Goal: Task Accomplishment & Management: Use online tool/utility

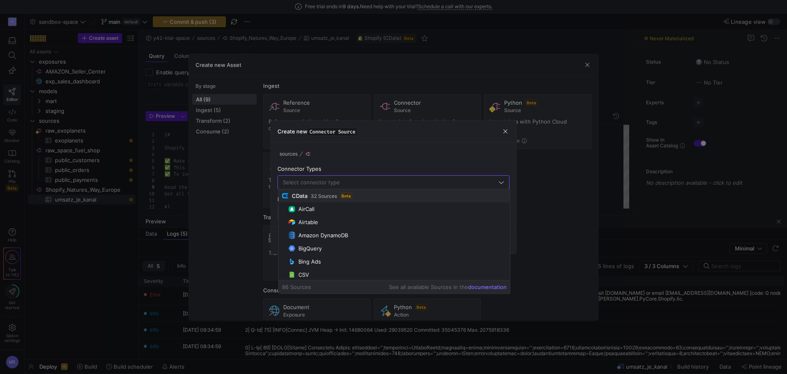
click at [371, 157] on div "sources" at bounding box center [394, 154] width 232 height 10
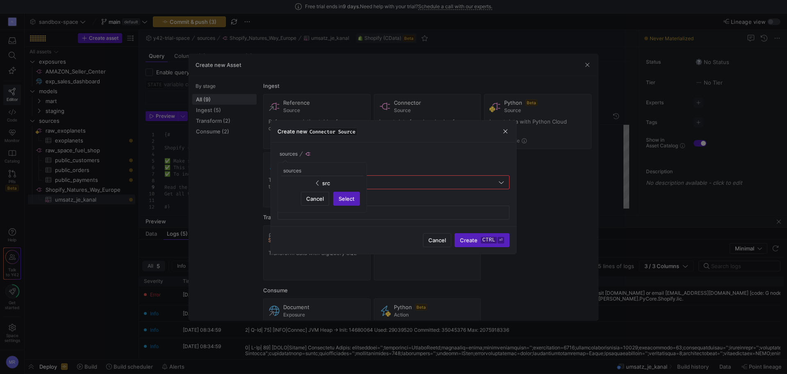
click at [506, 131] on div at bounding box center [393, 187] width 787 height 374
click at [506, 128] on span "button" at bounding box center [505, 131] width 8 height 8
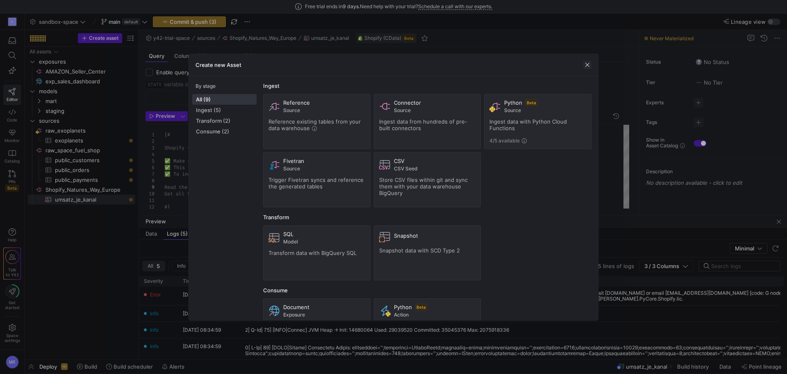
click at [591, 64] on span "button" at bounding box center [587, 65] width 8 height 8
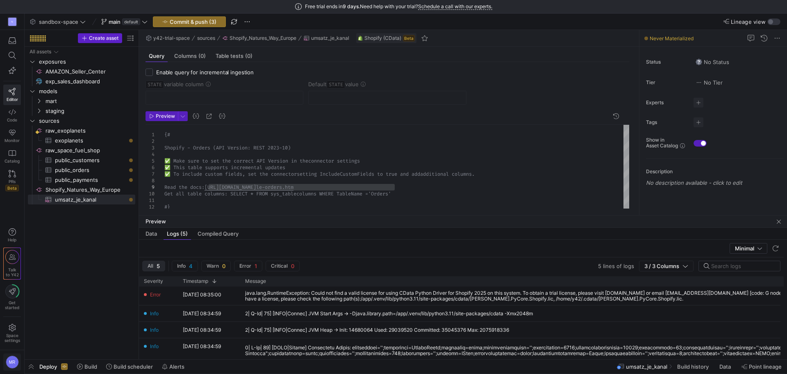
click at [16, 362] on div "MR" at bounding box center [12, 361] width 13 height 13
click at [16, 362] on div at bounding box center [393, 187] width 787 height 374
click at [32, 368] on span "button" at bounding box center [31, 366] width 13 height 14
click at [31, 368] on span "button" at bounding box center [31, 366] width 13 height 14
click at [7, 335] on span "Space settings" at bounding box center [13, 338] width 16 height 10
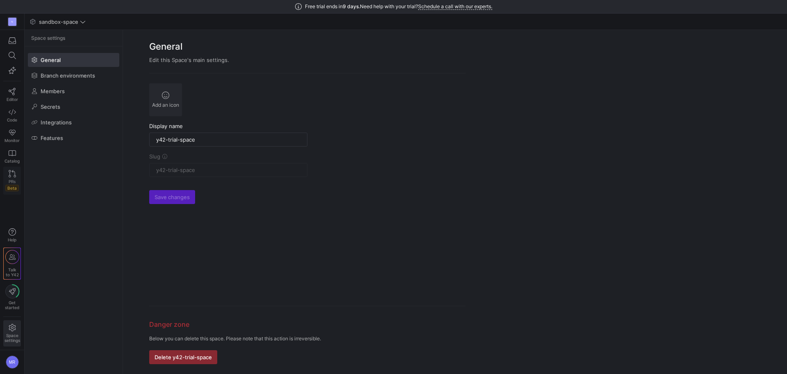
click at [14, 169] on link "PRs Beta" at bounding box center [12, 180] width 18 height 28
click at [14, 159] on span "Catalog" at bounding box center [12, 160] width 15 height 5
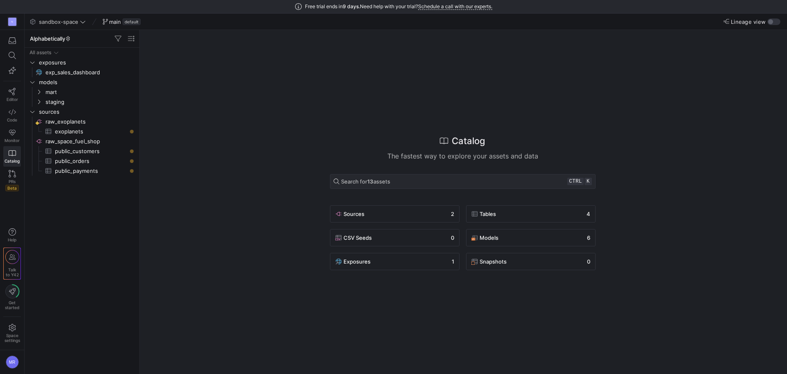
click at [21, 135] on div "Editor Code Monitor Catalog PRs Beta" at bounding box center [12, 114] width 24 height 168
click at [16, 93] on link "Editor" at bounding box center [12, 94] width 18 height 21
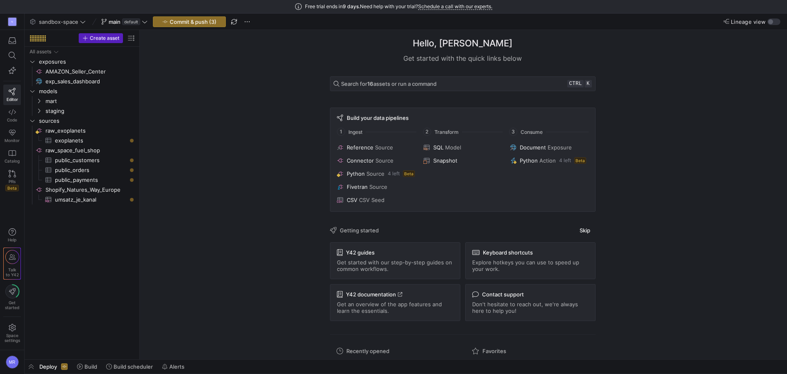
click at [516, 297] on span "Contact support" at bounding box center [503, 294] width 42 height 7
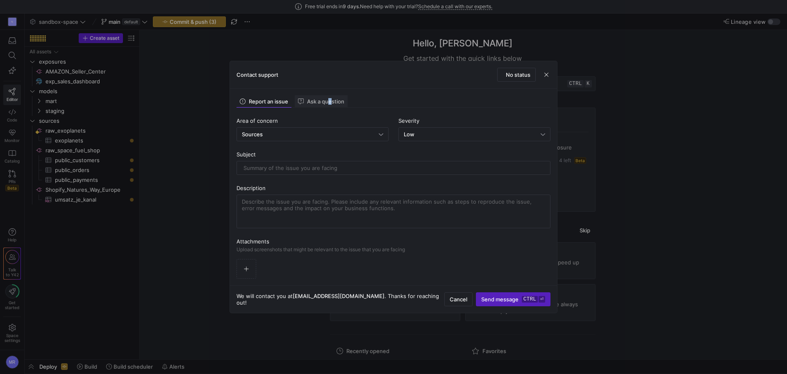
click at [328, 107] on div "Ask a question" at bounding box center [321, 101] width 53 height 12
click at [285, 103] on span "Report an issue" at bounding box center [264, 101] width 48 height 6
click at [325, 101] on span "Ask a question" at bounding box center [321, 101] width 46 height 6
click at [544, 75] on span "button" at bounding box center [546, 75] width 8 height 8
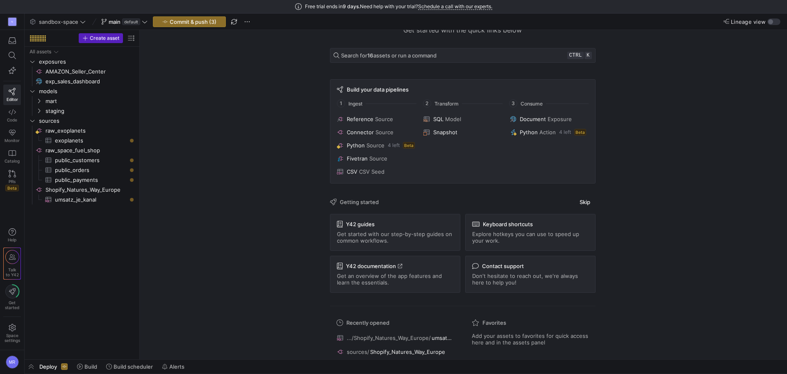
scroll to position [41, 0]
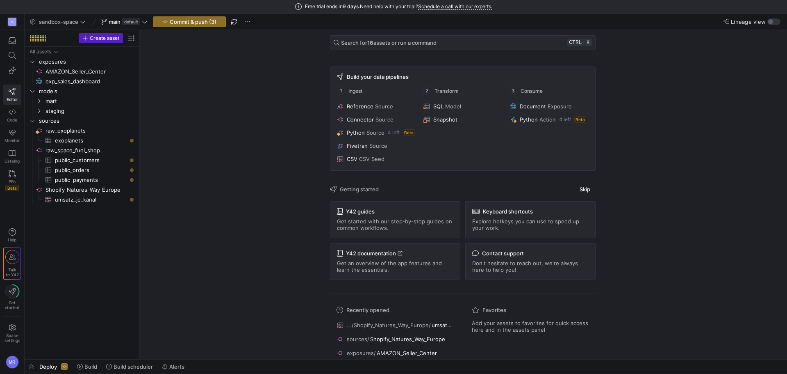
click at [459, 3] on div "Free trial ends [DATE]. Need help with your trial? Schedule a call with our exp…" at bounding box center [393, 7] width 787 height 14
click at [459, 6] on link "Schedule a call with our experts." at bounding box center [455, 6] width 74 height 7
click at [101, 35] on span "Create asset" at bounding box center [105, 38] width 30 height 6
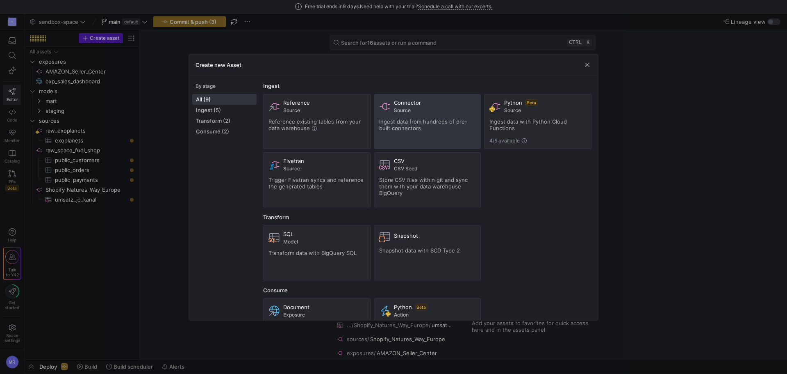
click at [421, 117] on div "Connector Source Ingest data from hundreds of pre-built connectors" at bounding box center [427, 121] width 97 height 44
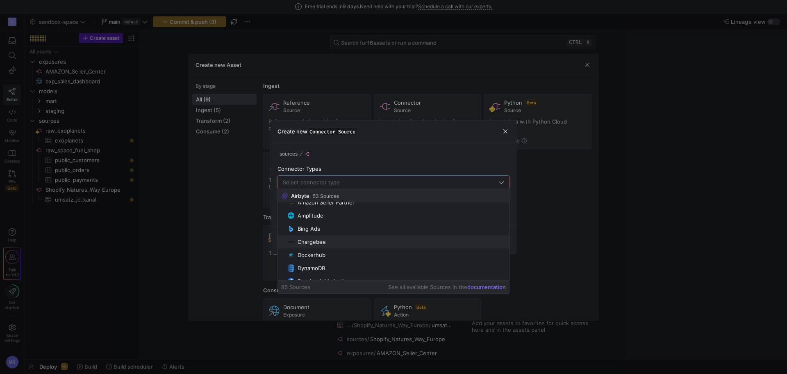
scroll to position [492, 0]
click at [480, 285] on link "documentation" at bounding box center [486, 286] width 39 height 7
click at [349, 158] on div "sources" at bounding box center [394, 154] width 232 height 10
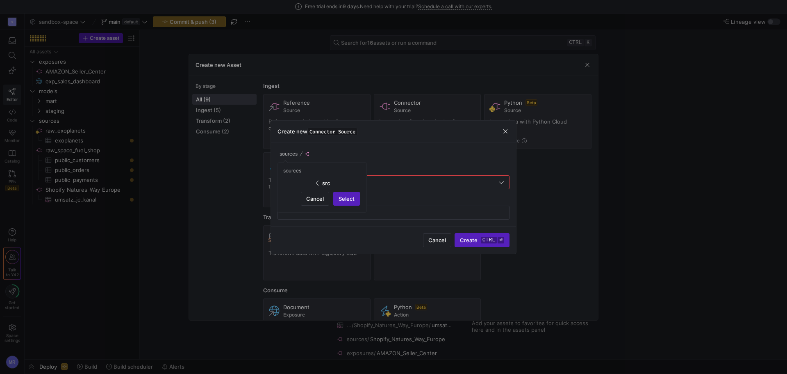
click at [391, 155] on div at bounding box center [393, 187] width 787 height 374
click at [339, 189] on div "sources Connector Types Name" at bounding box center [394, 184] width 232 height 71
click at [339, 186] on div at bounding box center [390, 181] width 214 height 13
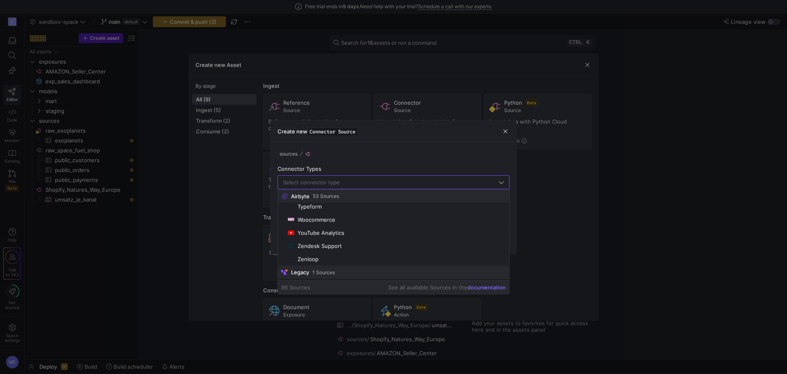
scroll to position [1078, 0]
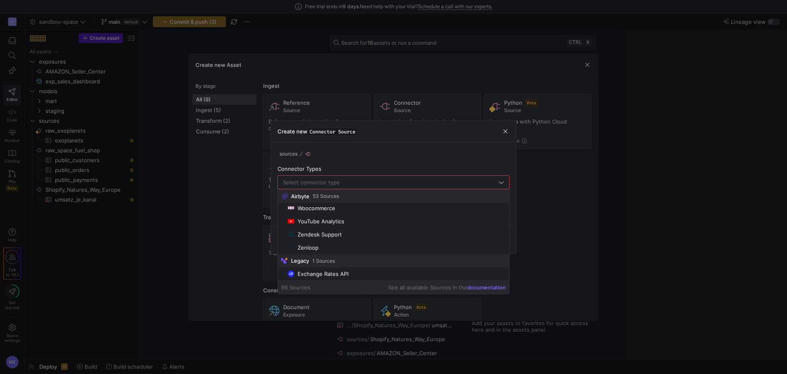
click at [194, 110] on div at bounding box center [393, 187] width 787 height 374
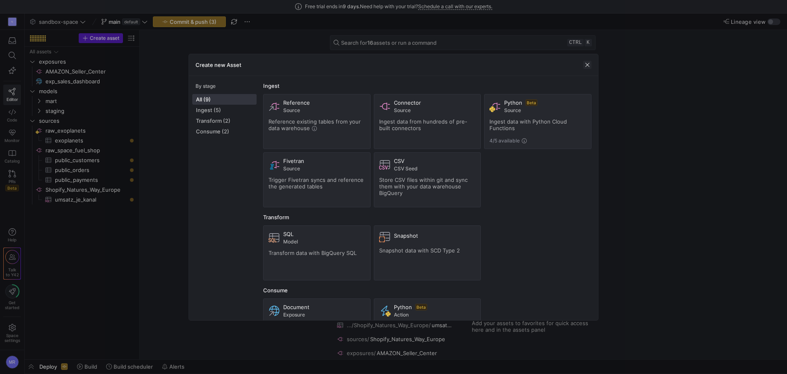
click at [590, 65] on span "button" at bounding box center [587, 65] width 8 height 8
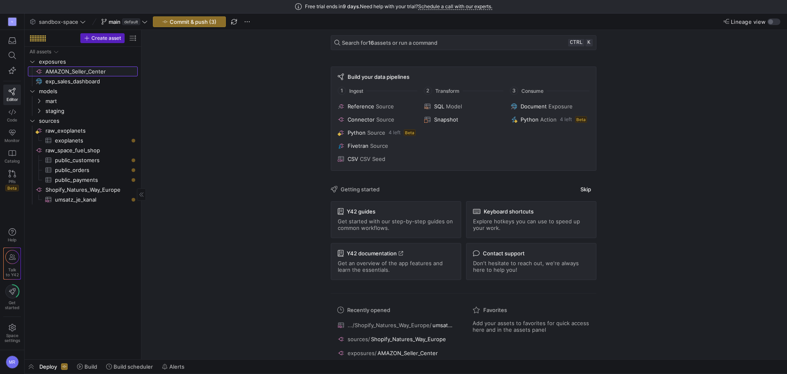
click at [72, 72] on span "AMAZON_Seller_Center​​​​​​​​" at bounding box center [91, 71] width 91 height 9
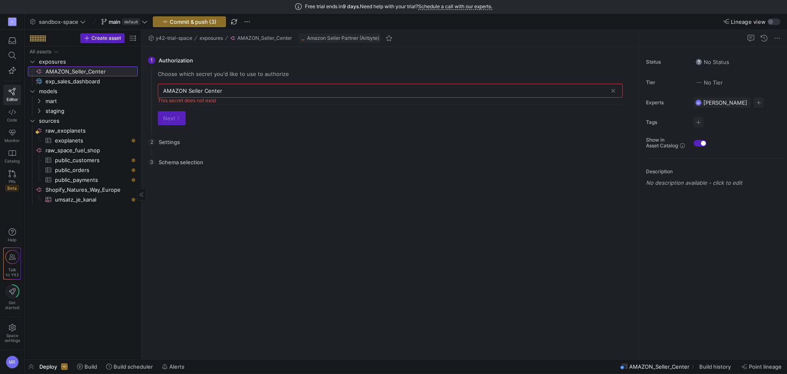
click at [113, 71] on span "AMAZON_Seller_Center​​​​​​​​" at bounding box center [91, 71] width 91 height 9
click at [196, 91] on input "AMAZON Seller Center" at bounding box center [385, 90] width 444 height 7
click at [175, 148] on div "2 Settings You need to authorize first before being able to edit settings. Go b…" at bounding box center [388, 142] width 481 height 21
click at [100, 40] on span "Create asset" at bounding box center [106, 38] width 30 height 6
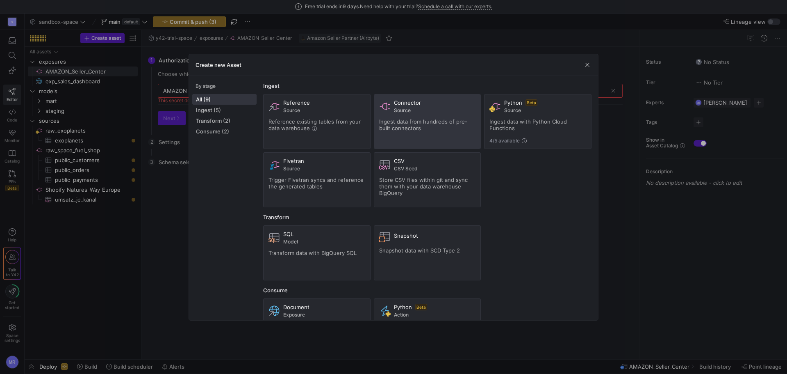
click at [417, 112] on span "Source" at bounding box center [435, 110] width 82 height 6
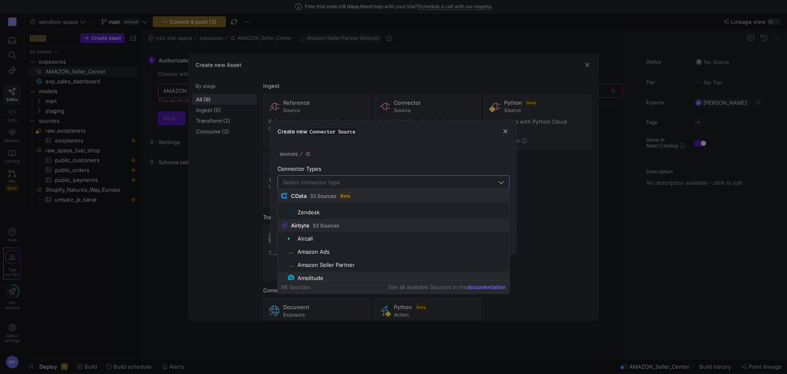
scroll to position [451, 0]
click at [286, 99] on div at bounding box center [393, 187] width 787 height 374
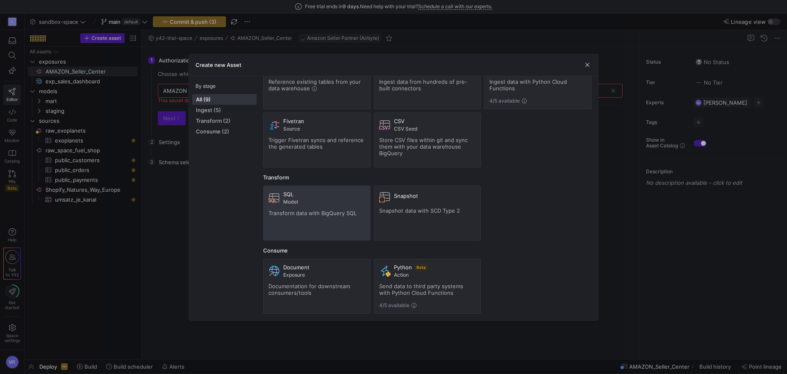
scroll to position [0, 0]
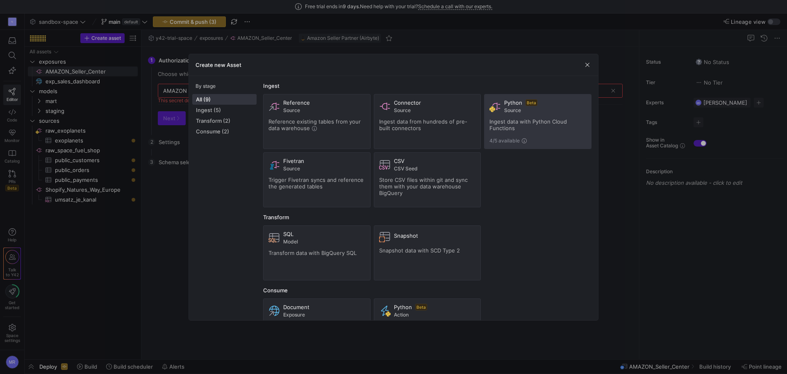
click at [526, 130] on div "Ingest data with Python Cloud Functions" at bounding box center [538, 124] width 97 height 13
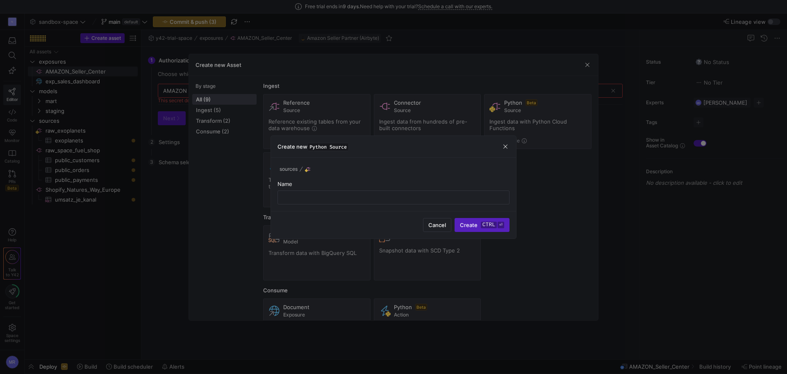
click at [377, 173] on div "sources" at bounding box center [394, 169] width 232 height 10
drag, startPoint x: 353, startPoint y: 173, endPoint x: 350, endPoint y: 162, distance: 10.9
drag, startPoint x: 350, startPoint y: 162, endPoint x: 365, endPoint y: 142, distance: 25.2
click at [365, 142] on div at bounding box center [393, 187] width 787 height 374
click at [506, 144] on span "button" at bounding box center [505, 146] width 8 height 8
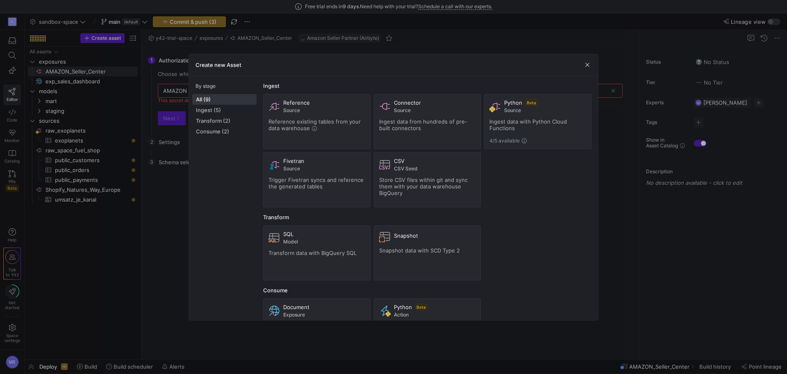
click at [261, 66] on div "Create new Asset" at bounding box center [393, 65] width 409 height 22
drag, startPoint x: 261, startPoint y: 66, endPoint x: 233, endPoint y: 64, distance: 28.3
click at [253, 66] on div "Create new Asset" at bounding box center [393, 65] width 409 height 22
click at [233, 64] on h3 "Create new Asset" at bounding box center [219, 65] width 46 height 7
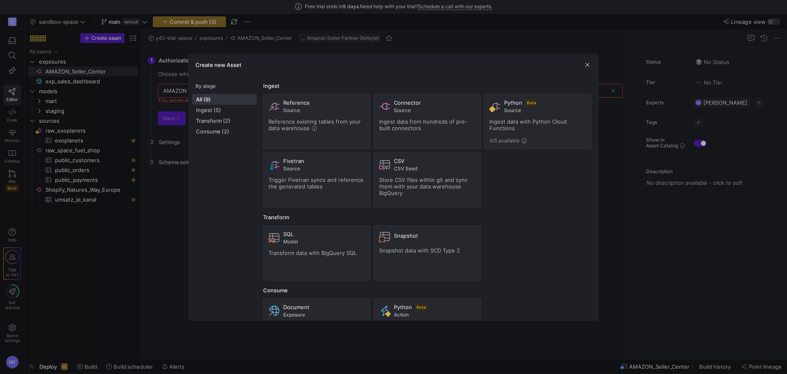
click at [233, 64] on h3 "Create new Asset" at bounding box center [219, 65] width 46 height 7
click at [586, 62] on span "button" at bounding box center [587, 65] width 8 height 8
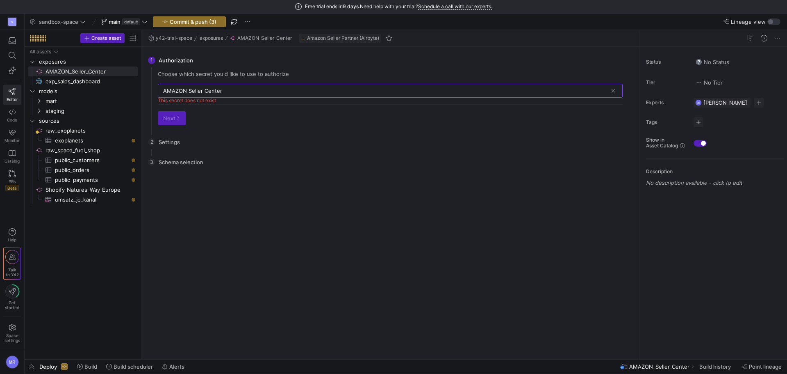
click at [260, 93] on input "AMAZON Seller Center" at bounding box center [385, 90] width 444 height 7
click at [260, 128] on div "No secrets match "AMAZON Seller Center" 0 secrets Add new" at bounding box center [390, 116] width 465 height 36
click at [97, 203] on span "umsatz_je_kanal​​​​​​​​​" at bounding box center [91, 199] width 73 height 9
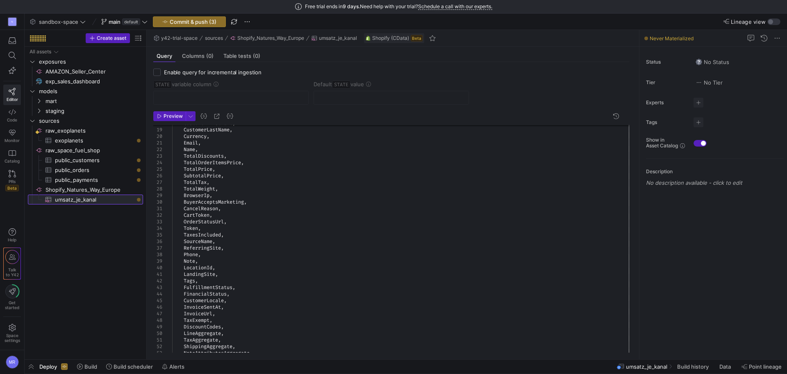
drag, startPoint x: 142, startPoint y: 216, endPoint x: 148, endPoint y: 215, distance: 6.7
click at [148, 215] on as-split "Create asset Drag here to set row groups Drag here to set column labels Group 1…" at bounding box center [406, 194] width 763 height 329
